Goal: Task Accomplishment & Management: Manage account settings

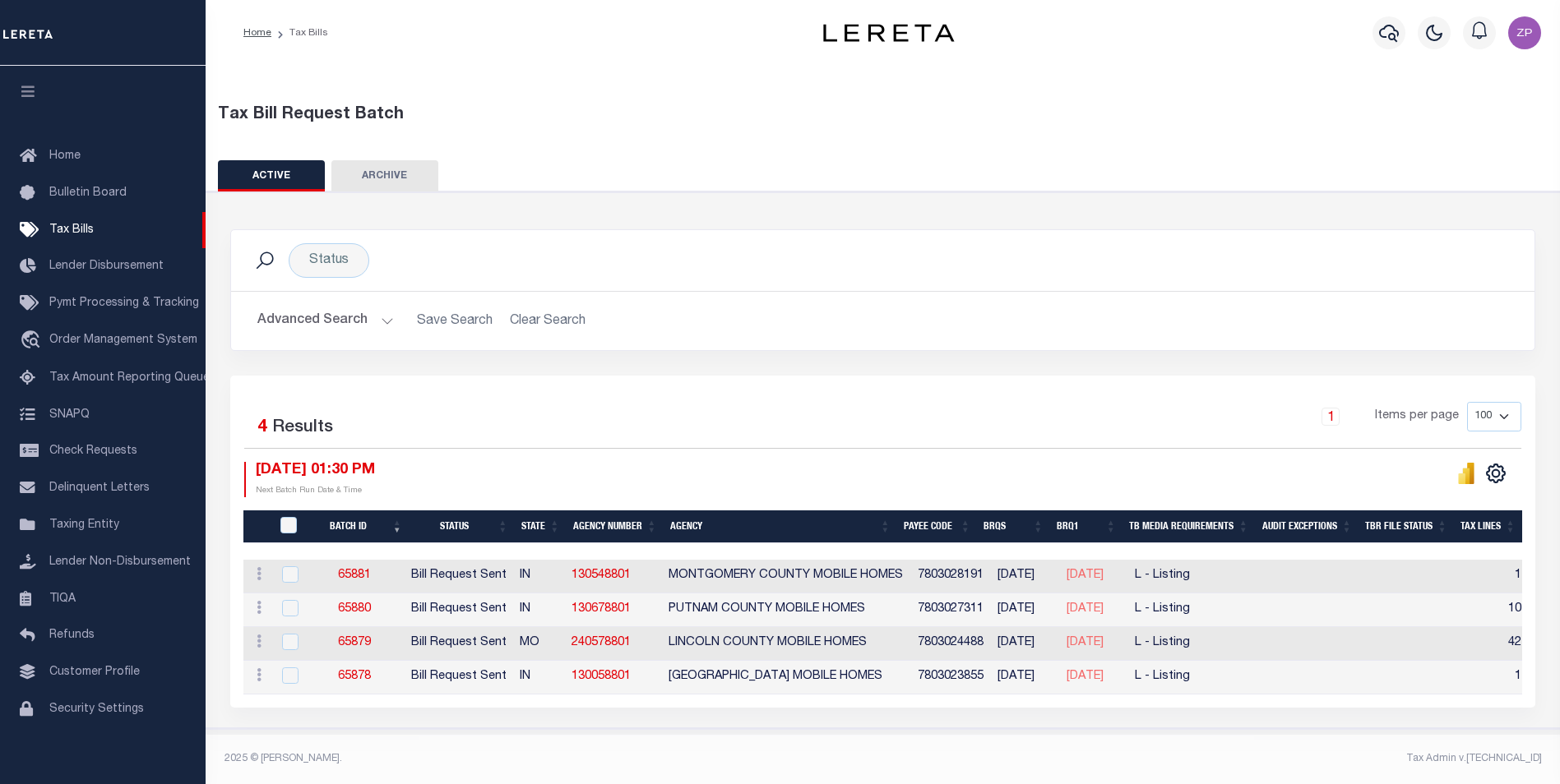
click at [1047, 721] on div "Status Search Advanced Search Save Search Clear Search Equals" at bounding box center [882, 460] width 1369 height 538
click at [355, 315] on button "Advanced Search" at bounding box center [326, 321] width 136 height 32
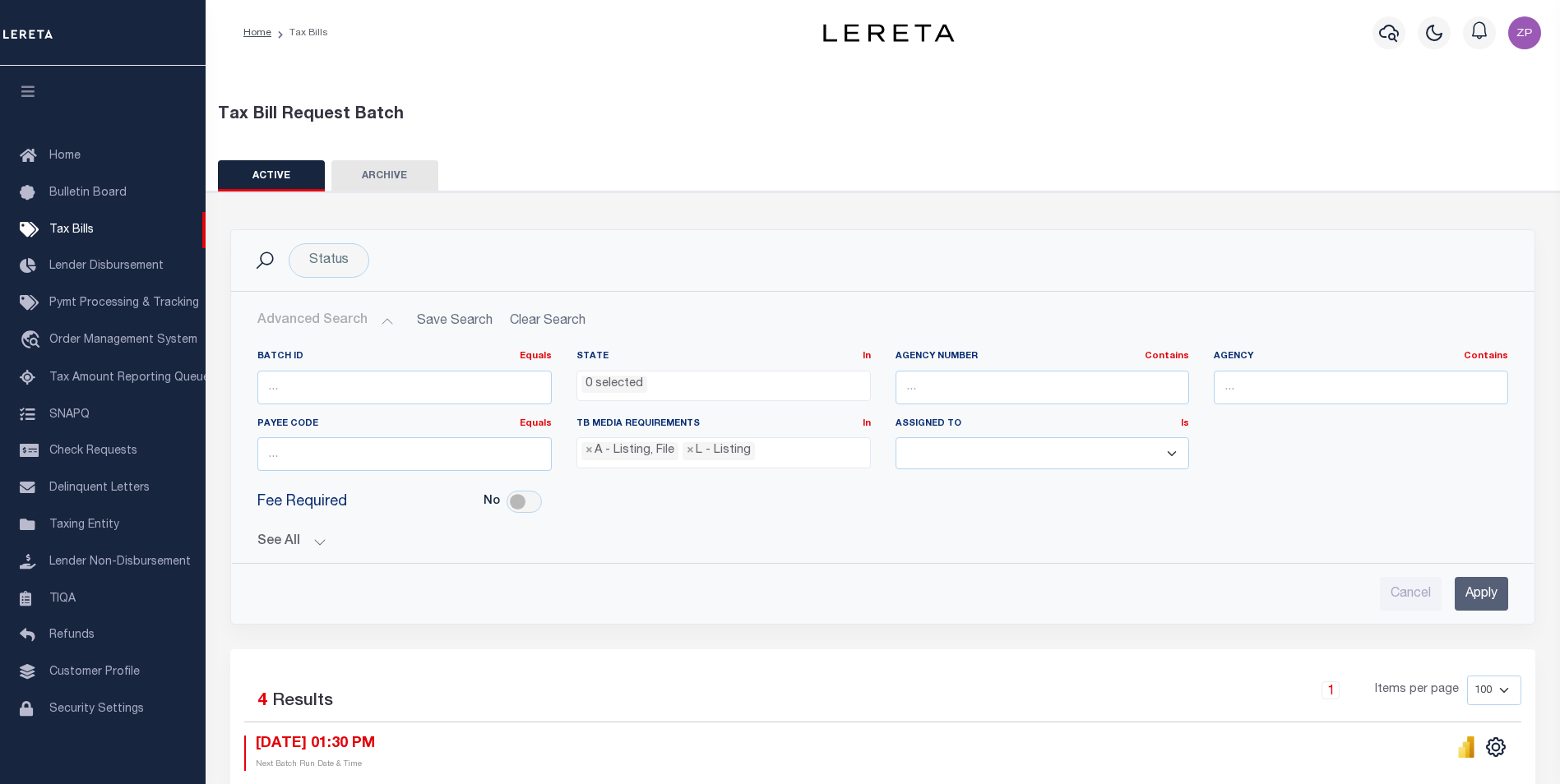
click at [289, 547] on button "See All" at bounding box center [882, 541] width 1250 height 15
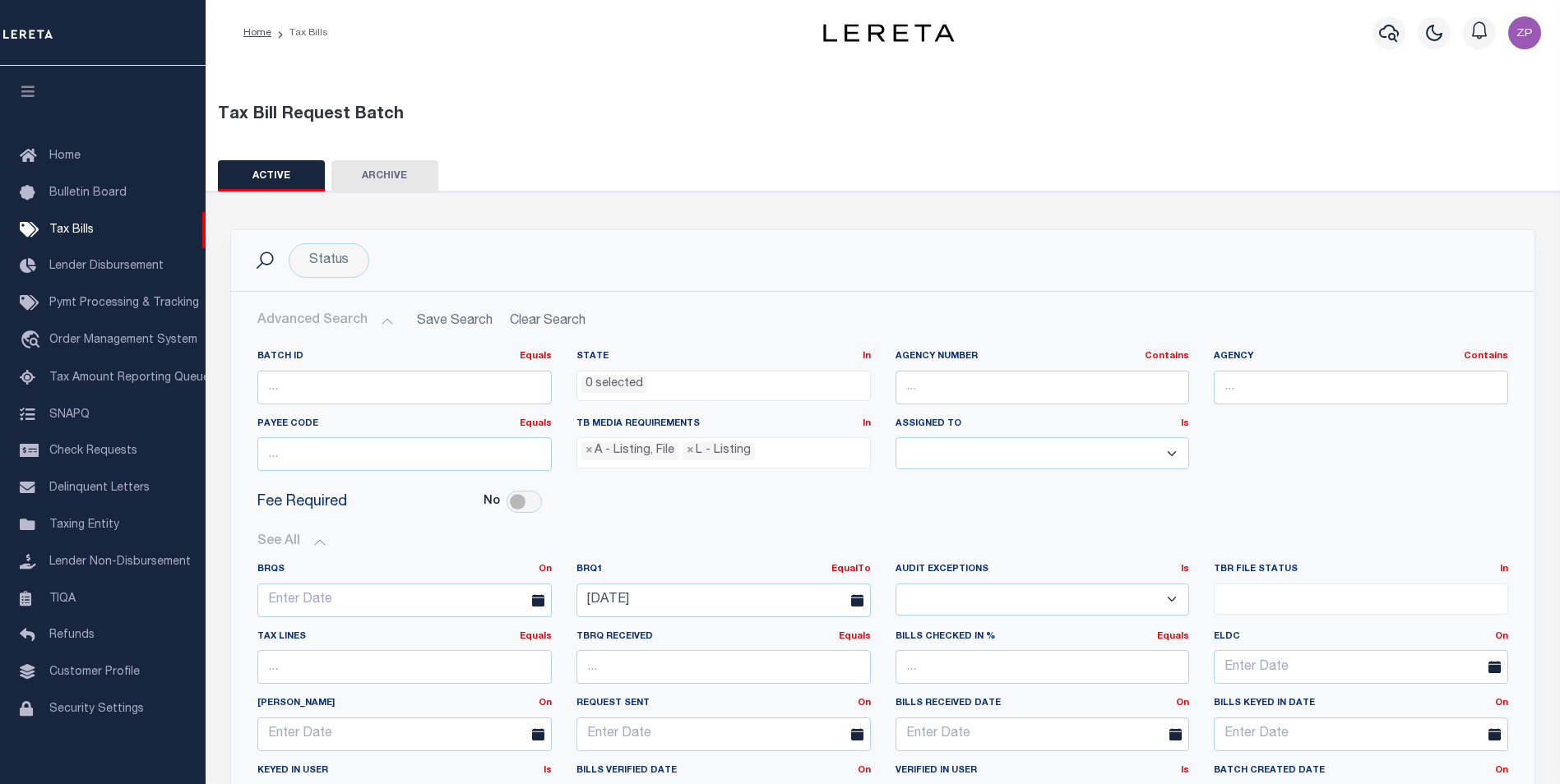
click at [855, 606] on icon at bounding box center [857, 601] width 13 height 13
click at [795, 597] on input "[DATE]" at bounding box center [723, 601] width 294 height 34
click at [774, 409] on span "3" at bounding box center [775, 405] width 32 height 32
type input "[DATE]"
click at [874, 540] on button "See All" at bounding box center [882, 541] width 1250 height 15
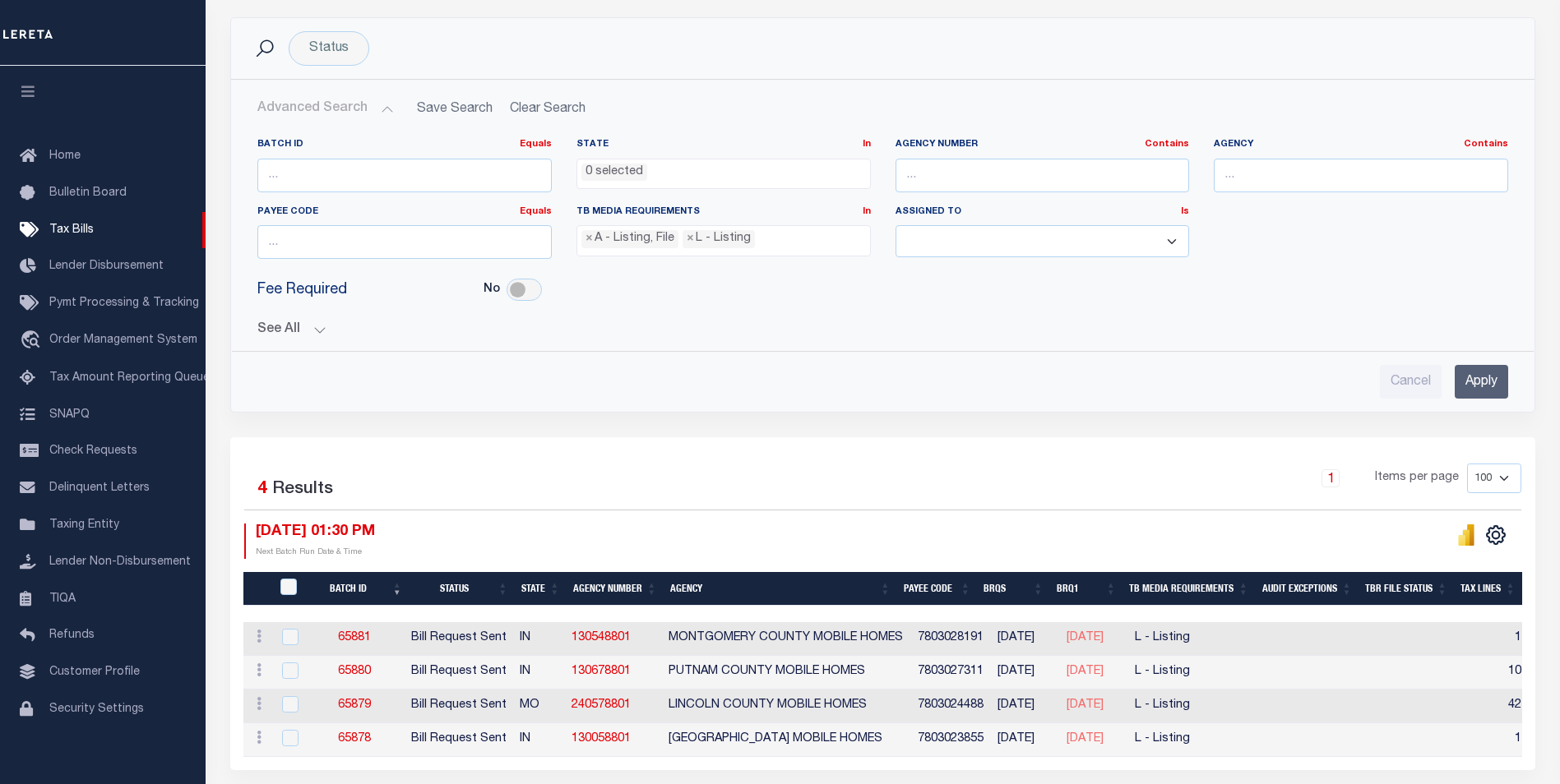
scroll to position [247, 0]
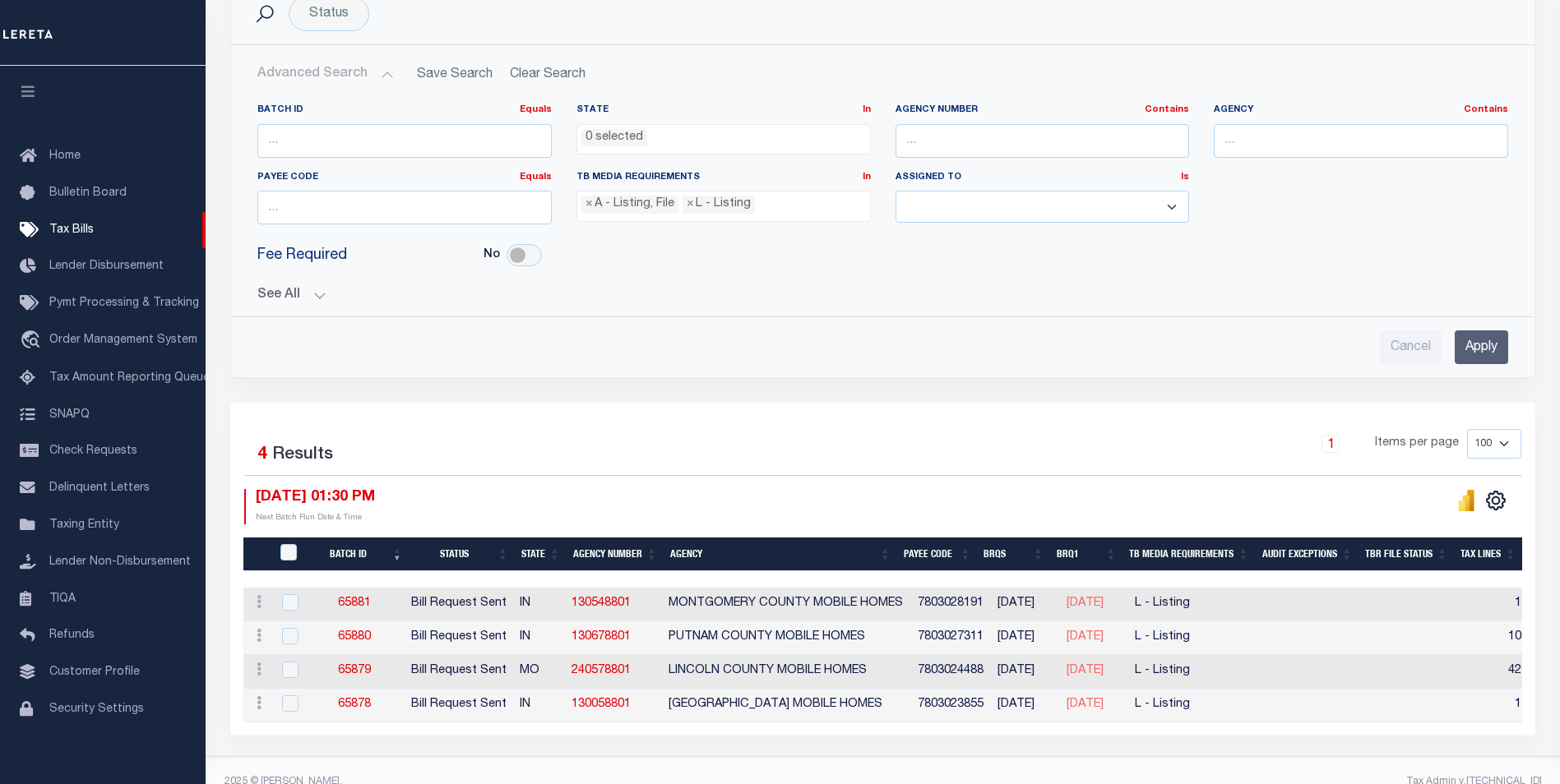
click at [1463, 342] on input "Apply" at bounding box center [1481, 347] width 54 height 34
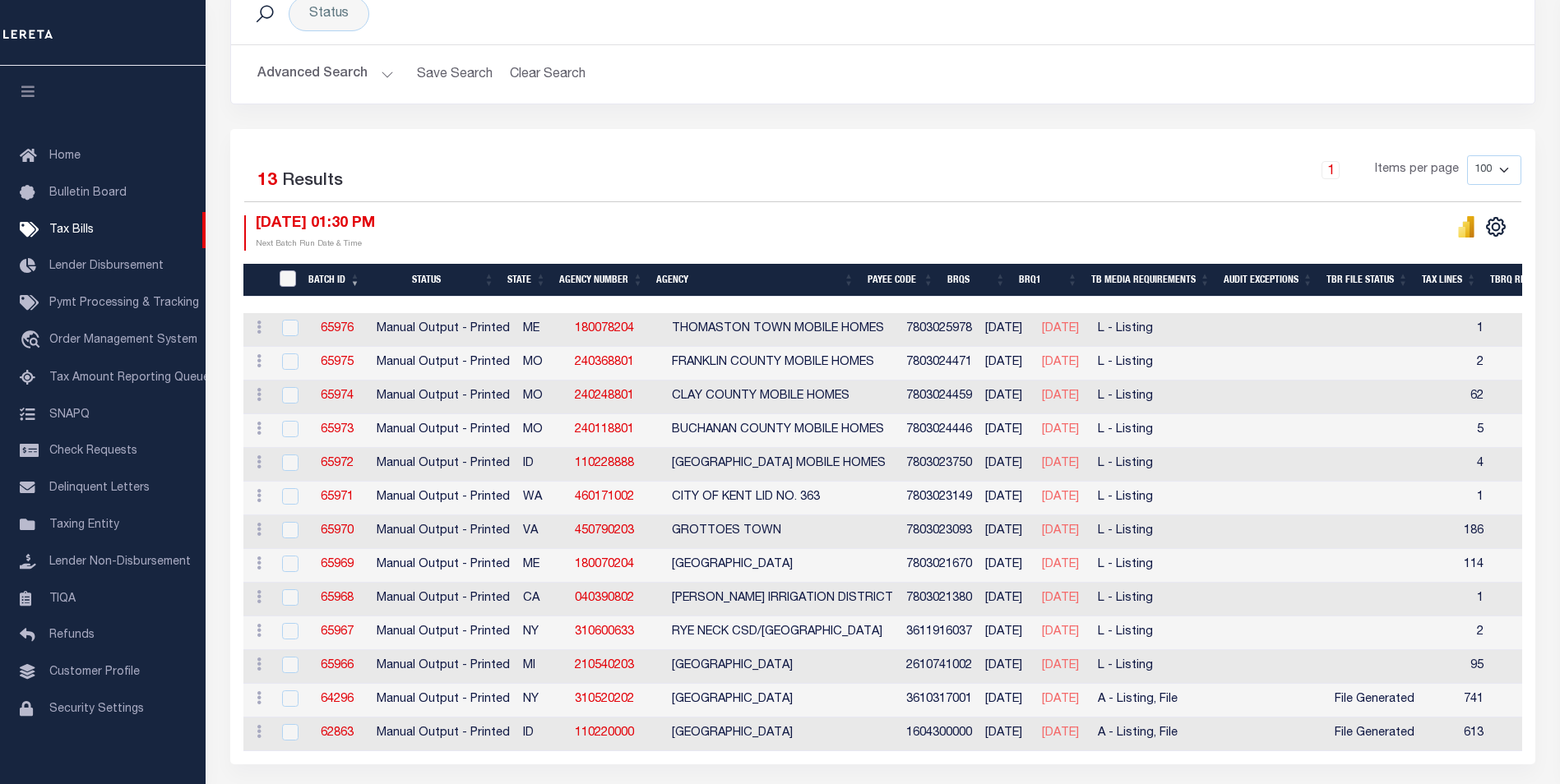
click at [293, 285] on input "TaxBillRequestBatchId" at bounding box center [287, 278] width 16 height 16
checkbox input "true"
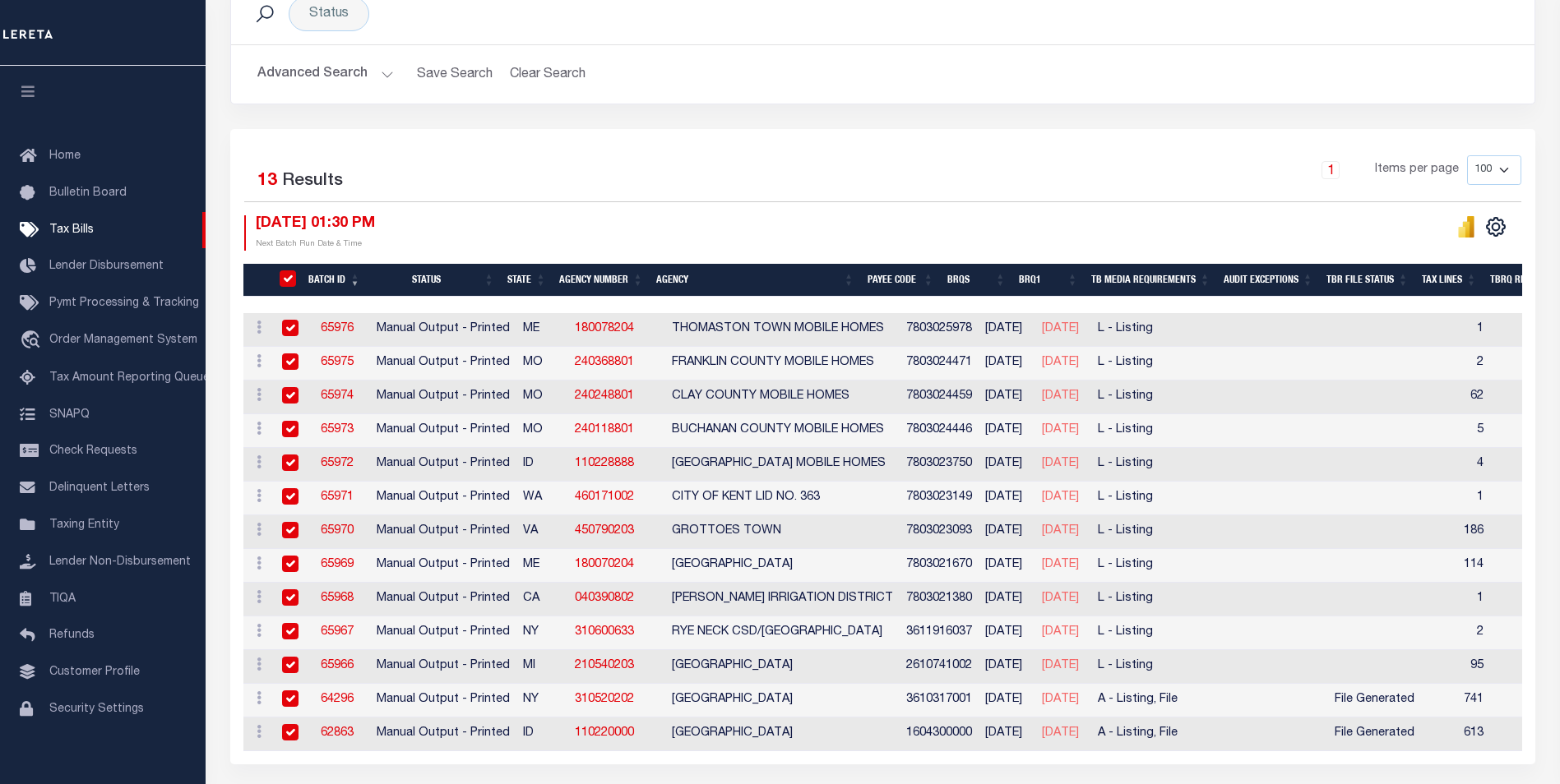
checkbox input "true"
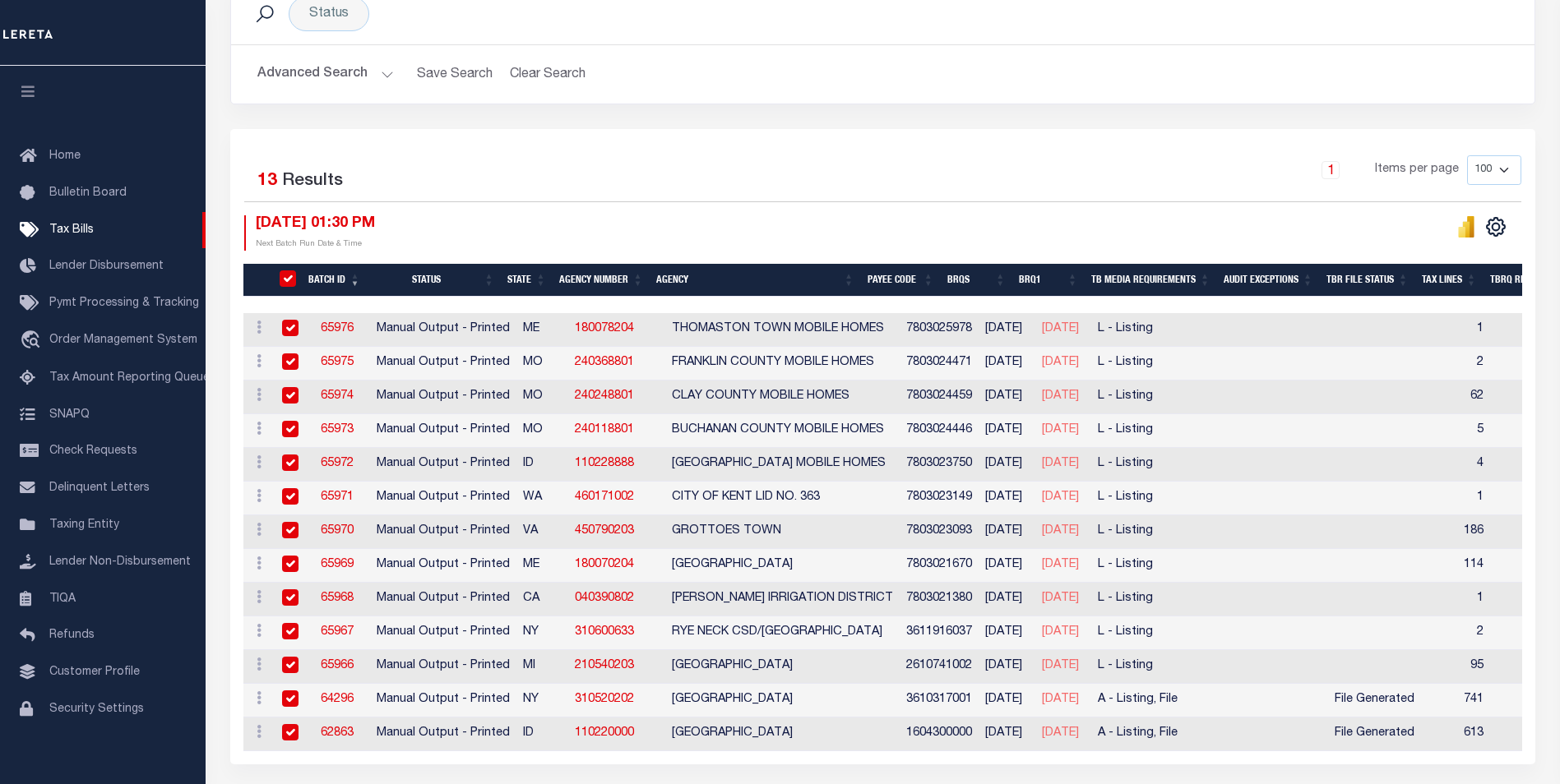
checkbox input "true"
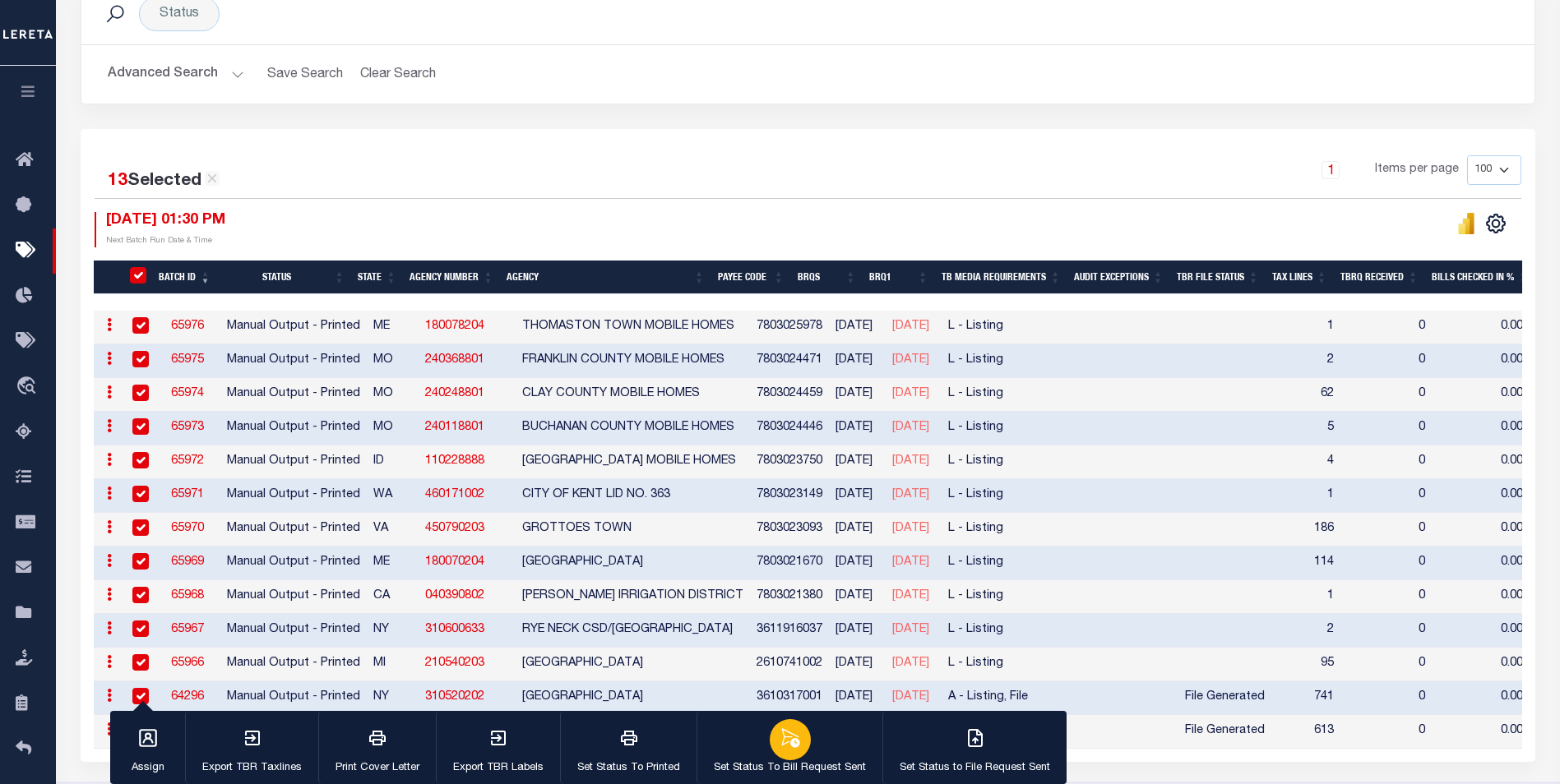
click at [783, 755] on div "button" at bounding box center [790, 740] width 41 height 41
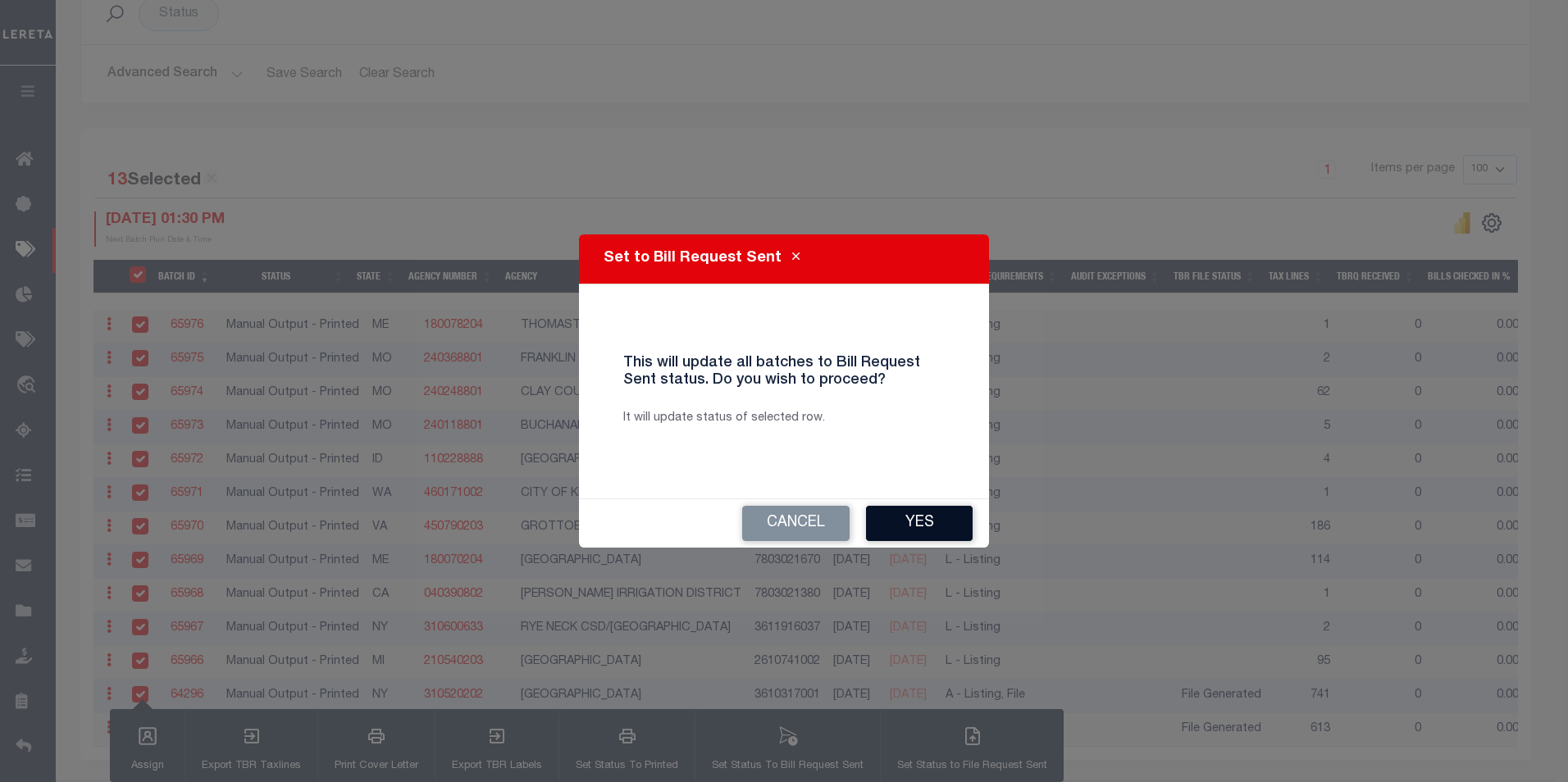
click at [914, 527] on button "Yes" at bounding box center [919, 524] width 106 height 36
